Goal: Share content: Share content

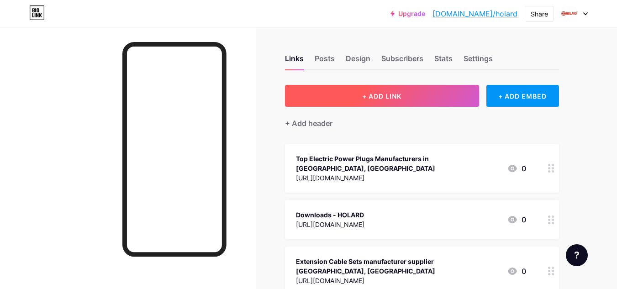
click at [356, 98] on button "+ ADD LINK" at bounding box center [382, 96] width 194 height 22
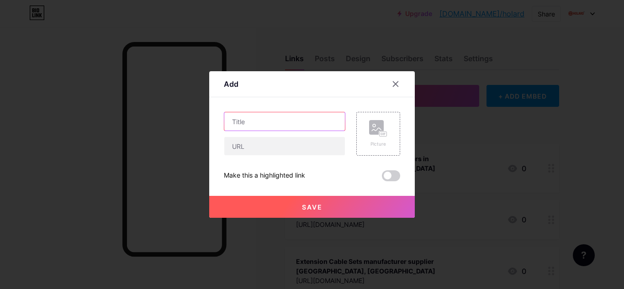
click at [278, 126] on input "text" at bounding box center [284, 121] width 121 height 18
paste input "[URL][DOMAIN_NAME]"
type input "[URL][DOMAIN_NAME]"
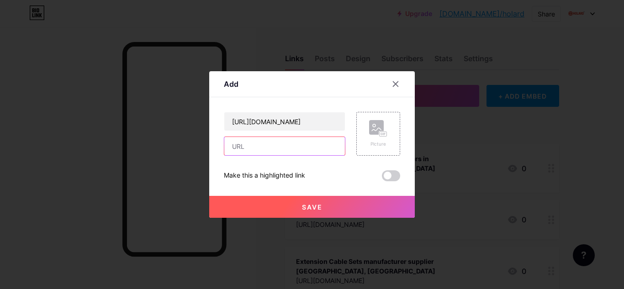
click at [264, 144] on input "text" at bounding box center [284, 146] width 121 height 18
paste input "[URL][DOMAIN_NAME]"
type input "[URL][DOMAIN_NAME]"
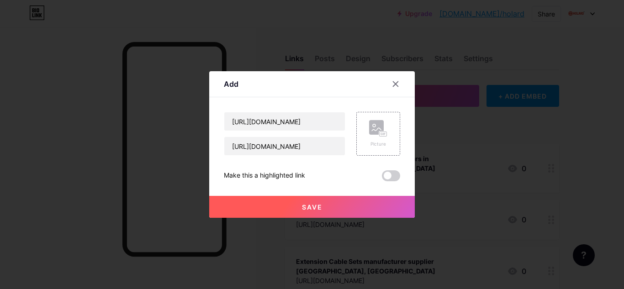
click at [294, 208] on button "Save" at bounding box center [311, 207] width 205 height 22
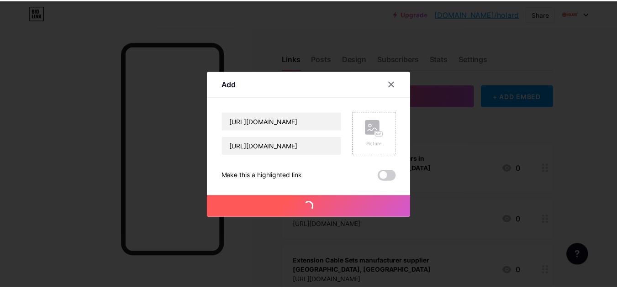
scroll to position [0, 0]
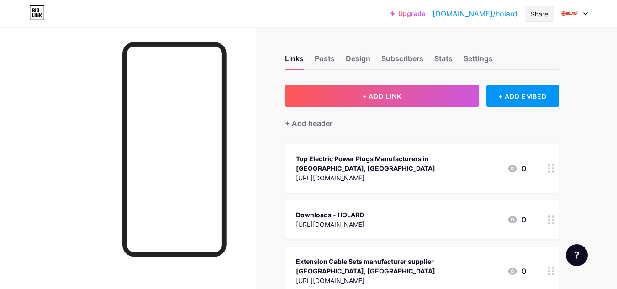
click at [545, 12] on div "Share" at bounding box center [539, 14] width 17 height 10
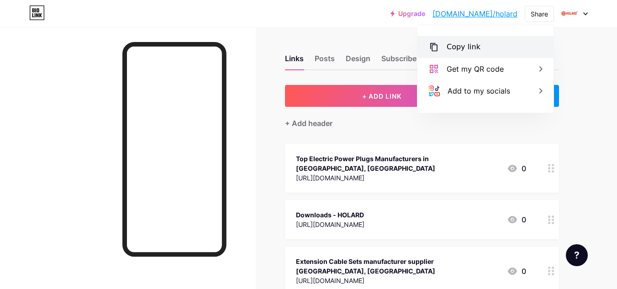
click at [478, 50] on div "Copy link" at bounding box center [485, 47] width 136 height 22
